Goal: Information Seeking & Learning: Learn about a topic

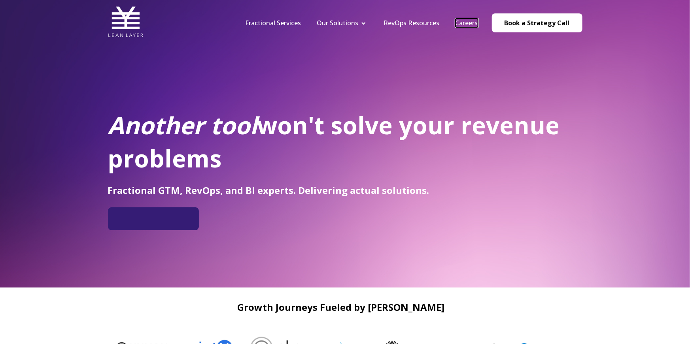
click at [470, 25] on link "Careers" at bounding box center [466, 23] width 23 height 9
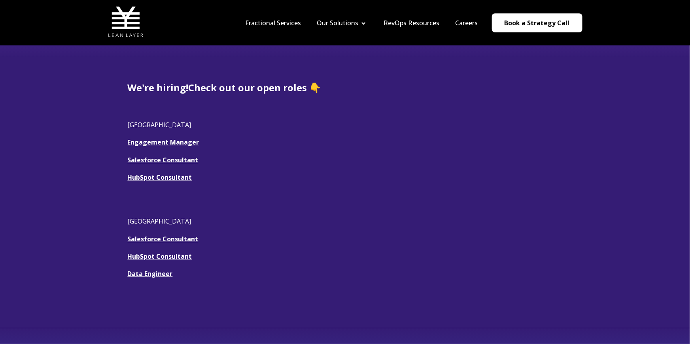
scroll to position [183, 0]
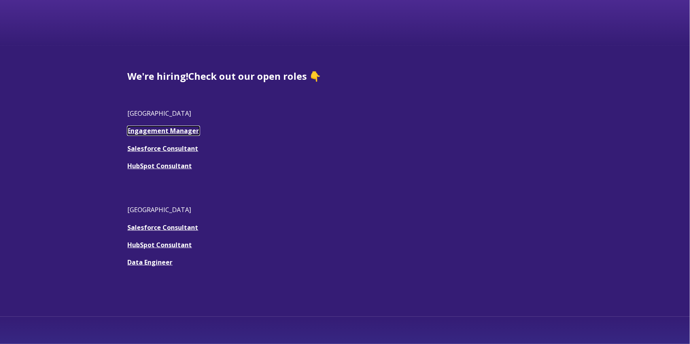
click at [146, 130] on link "Engagement Manager" at bounding box center [164, 130] width 72 height 9
